Goal: Navigation & Orientation: Understand site structure

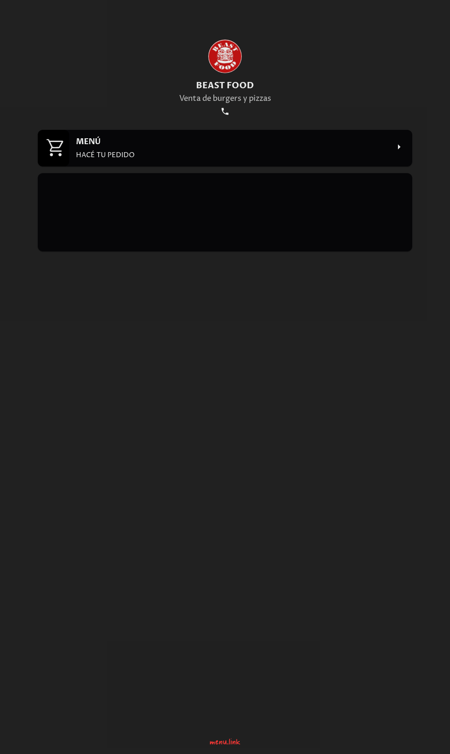
click at [195, 147] on h2 "MENÚ" at bounding box center [233, 142] width 314 height 11
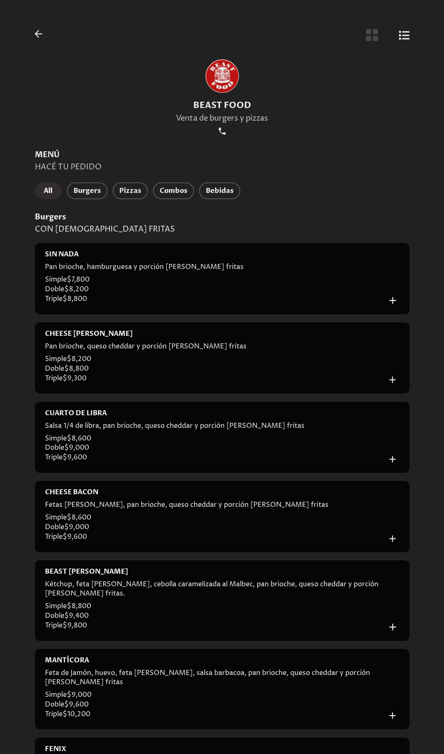
click at [371, 42] on icon "Botón de vista de cuadrícula" at bounding box center [372, 35] width 14 height 14
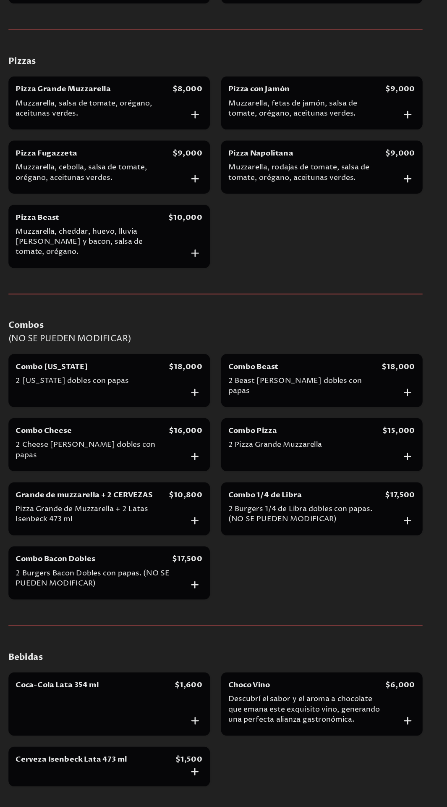
scroll to position [631, 0]
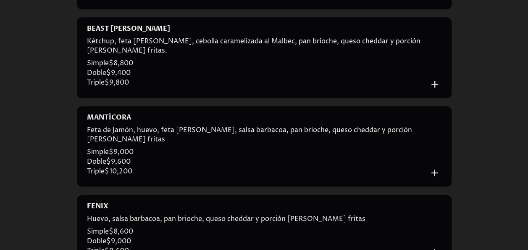
scroll to position [558, 0]
